Goal: Information Seeking & Learning: Find specific page/section

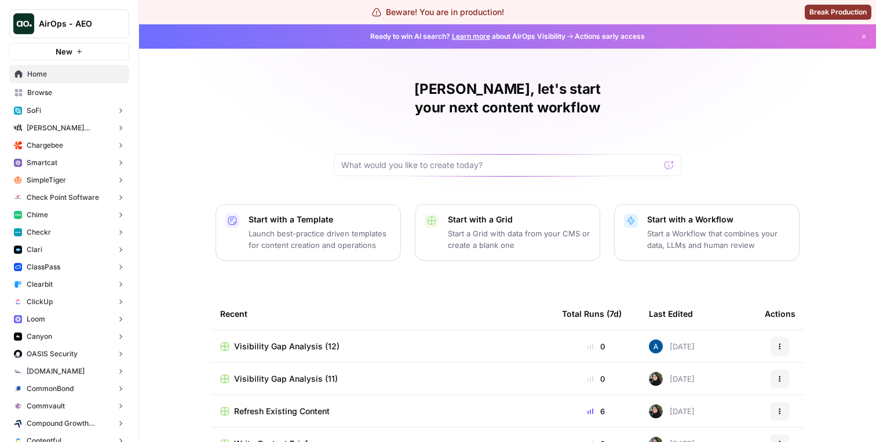
click at [66, 180] on button "SimpleTiger" at bounding box center [69, 180] width 120 height 17
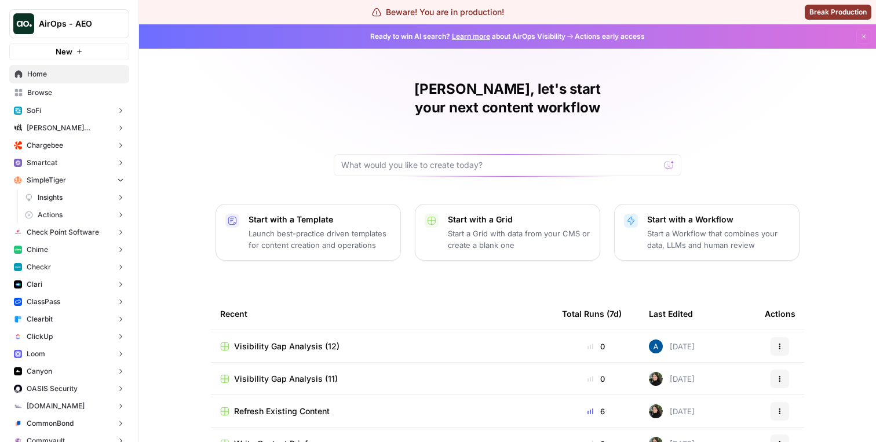
click at [60, 203] on link "Insights" at bounding box center [74, 197] width 109 height 17
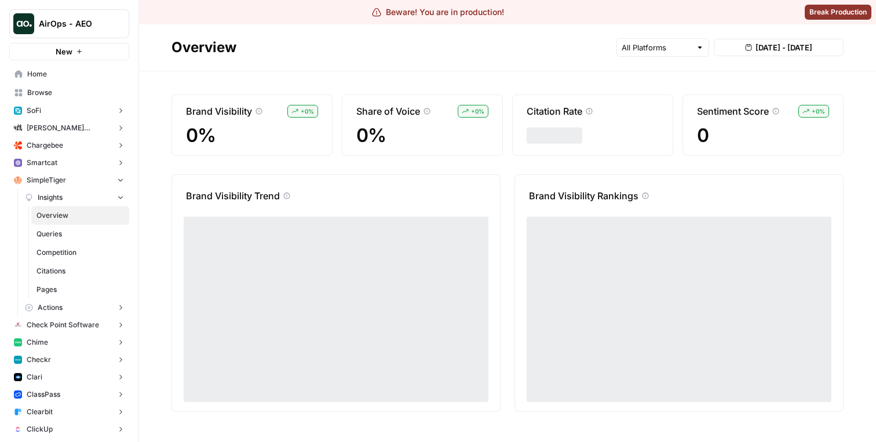
click at [64, 232] on span "Queries" at bounding box center [81, 234] width 88 height 10
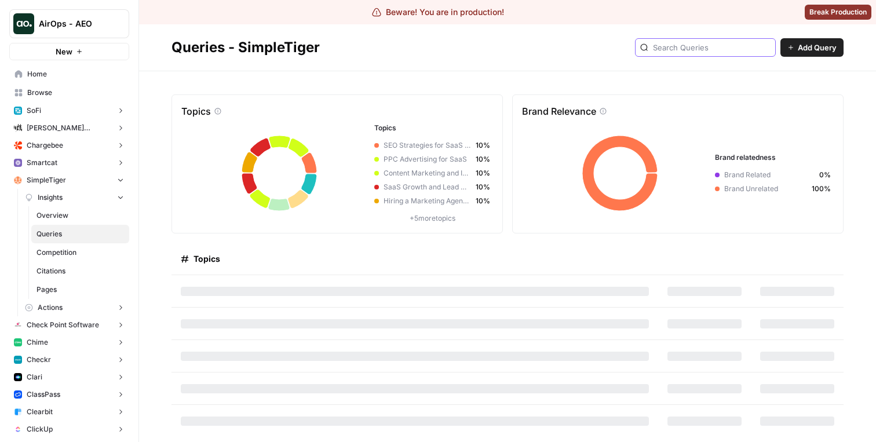
click at [712, 42] on input "text" at bounding box center [712, 48] width 118 height 12
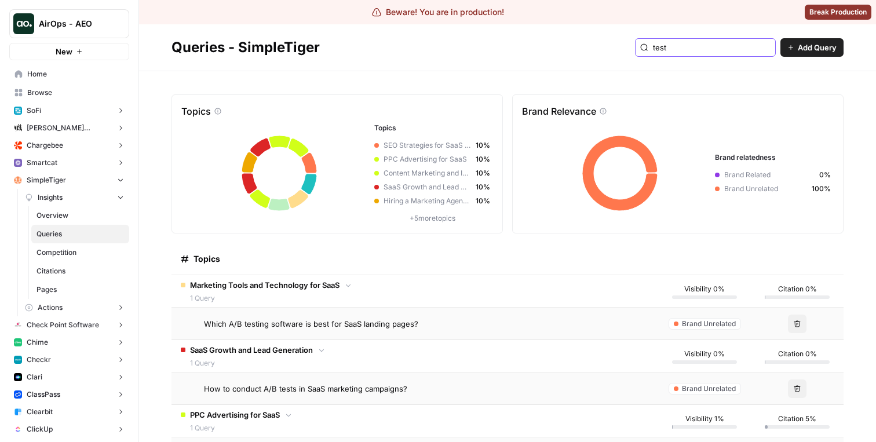
type input "test"
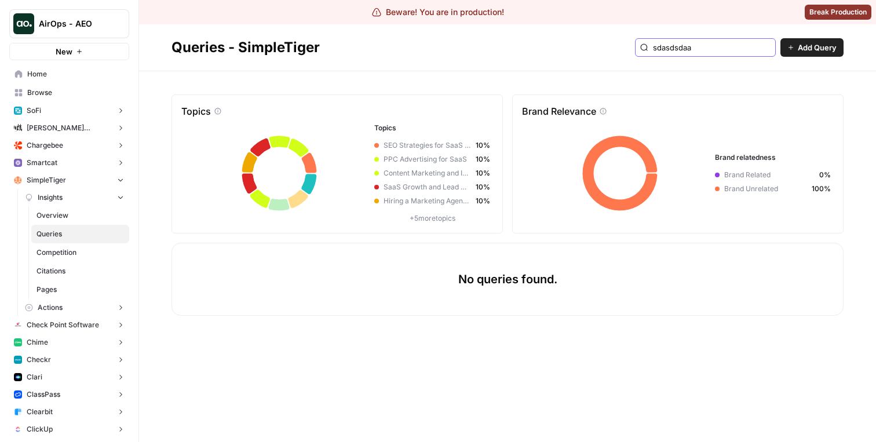
type input "sdasdsdaa"
type input "sddd"
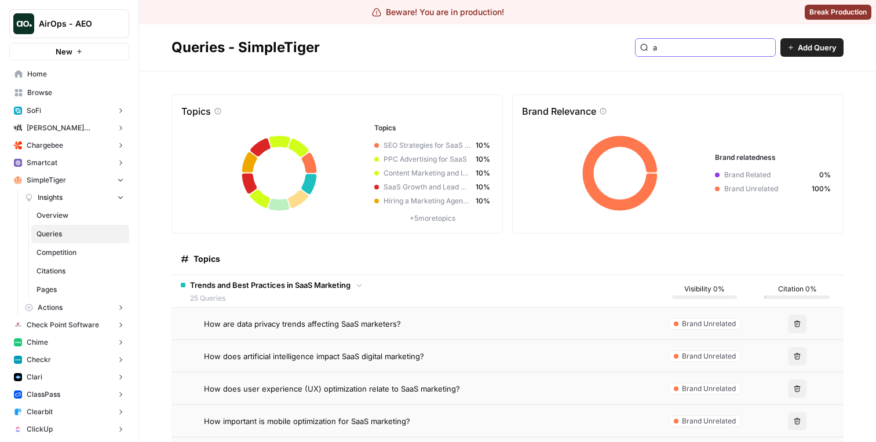
type input "a"
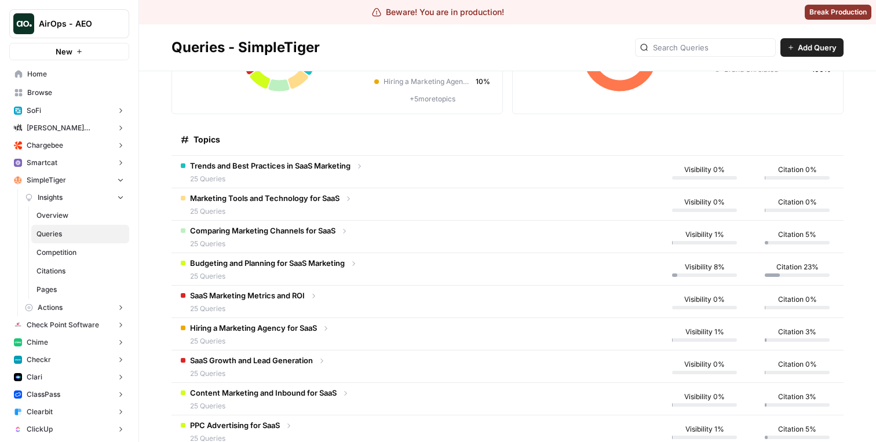
click at [471, 256] on td "Budgeting and Planning for SaaS Marketing 25 Queries" at bounding box center [415, 269] width 487 height 32
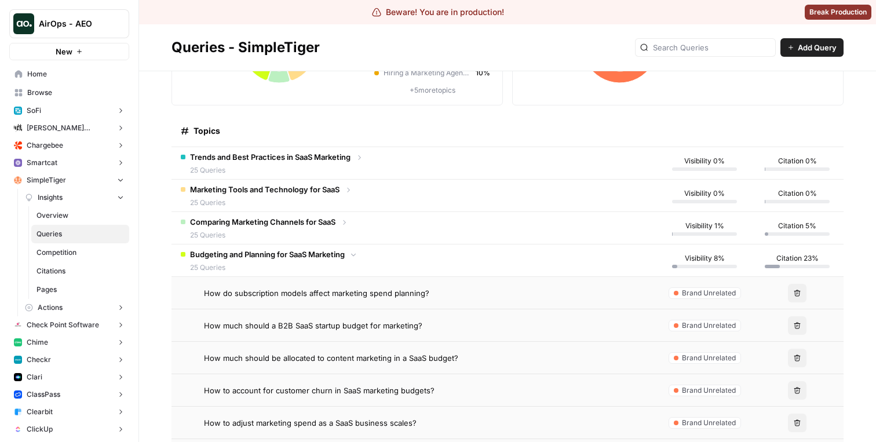
click at [471, 250] on td "Budgeting and Planning for SaaS Marketing 25 Queries" at bounding box center [415, 261] width 487 height 32
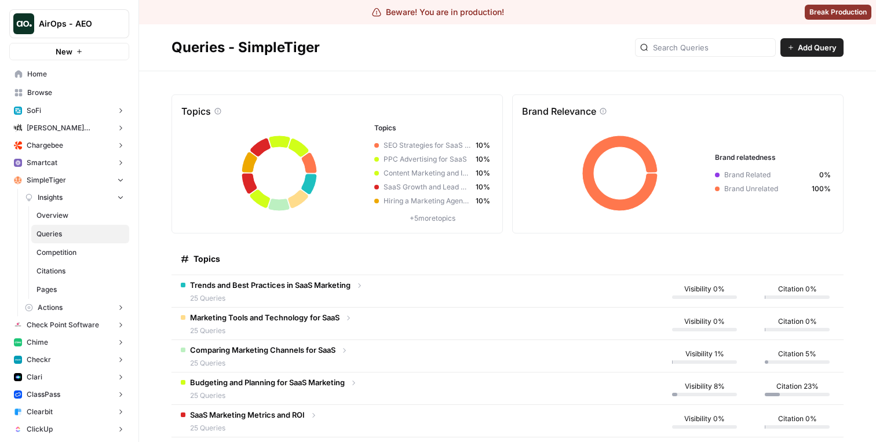
click at [399, 172] on span "Content Marketing and Inbound for SaaS" at bounding box center [428, 173] width 88 height 10
click at [416, 178] on span "Content Marketing and Inbound for SaaS" at bounding box center [428, 173] width 88 height 10
click at [696, 53] on div at bounding box center [705, 47] width 141 height 19
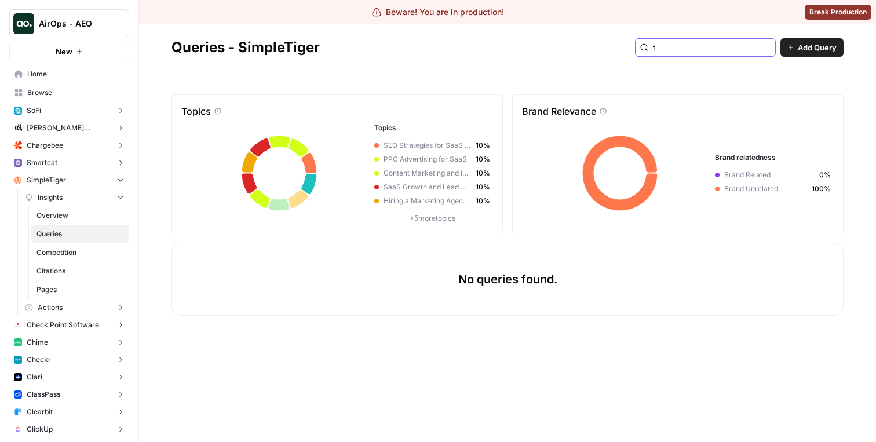
type input "t"
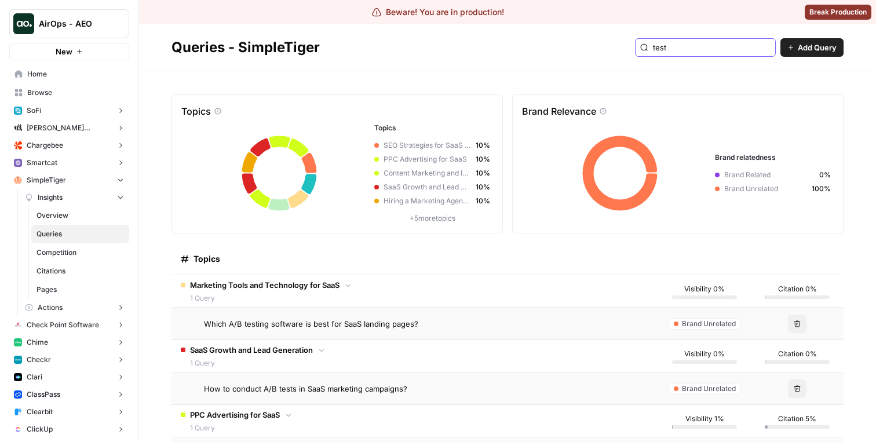
type input "test"
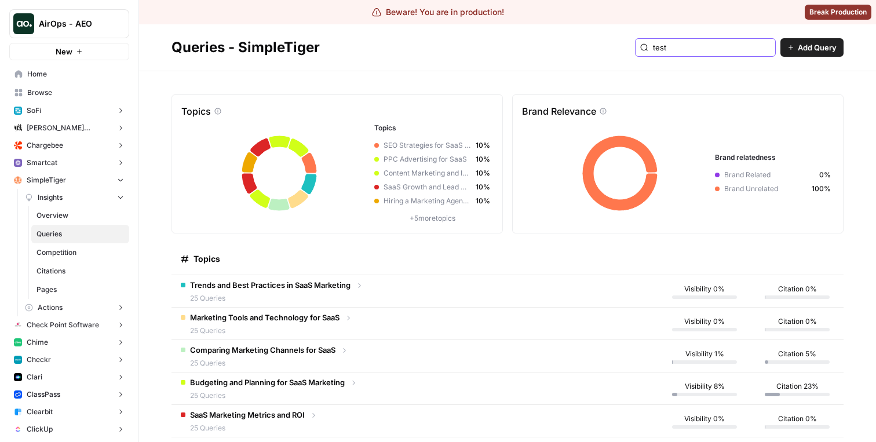
type input "test"
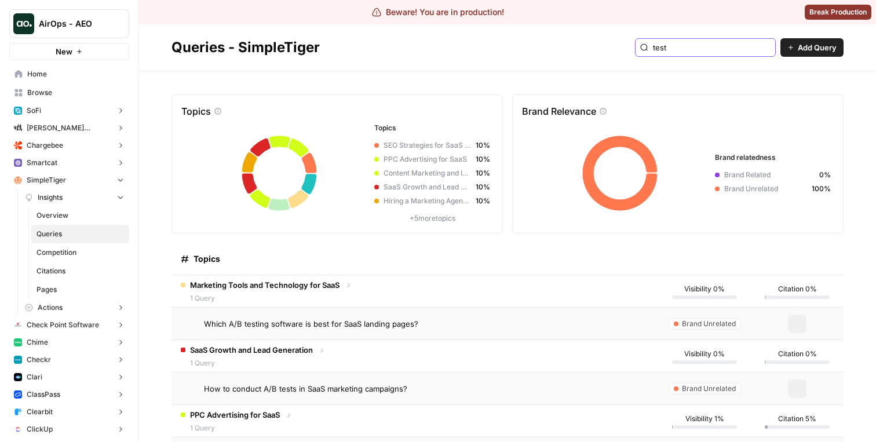
type input "test"
